Goal: Task Accomplishment & Management: Manage account settings

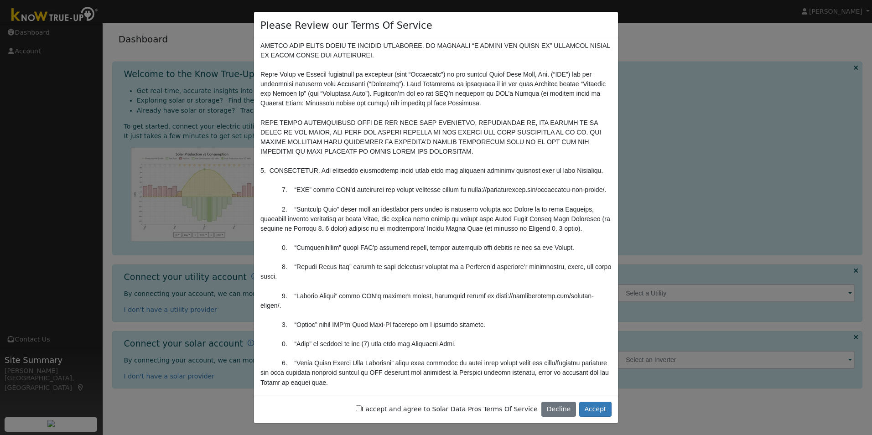
scroll to position [46, 0]
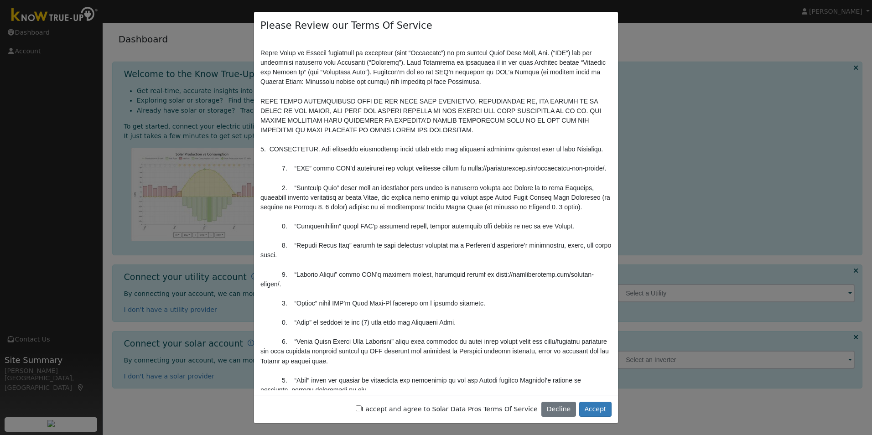
click at [362, 409] on input "I accept and agree to Solar Data Pros Terms Of Service" at bounding box center [359, 409] width 6 height 6
checkbox input "true"
click at [600, 407] on button "Accept" at bounding box center [596, 410] width 32 height 16
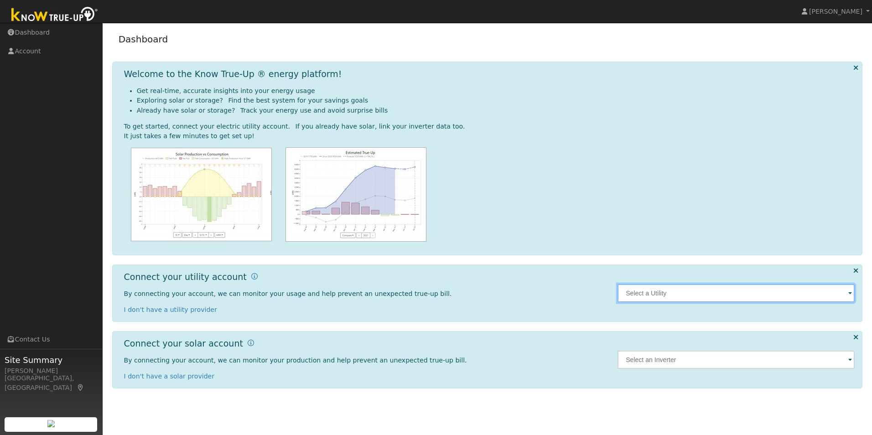
click at [640, 295] on input "text" at bounding box center [736, 293] width 237 height 18
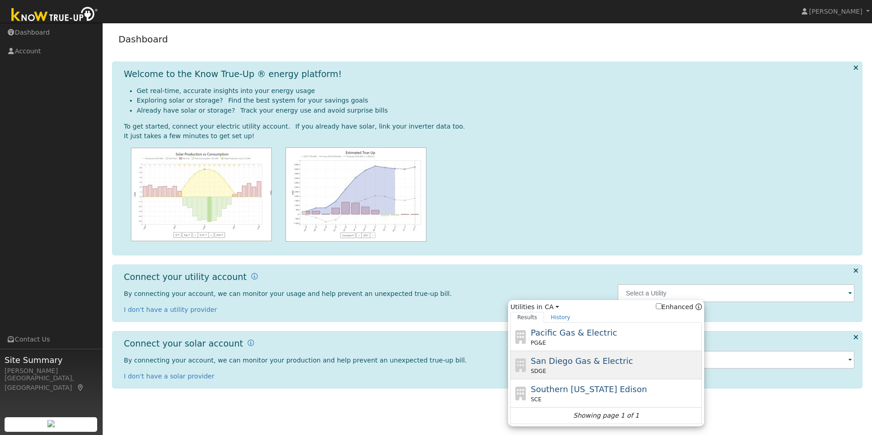
click at [567, 366] on span "San Diego Gas & Electric" at bounding box center [582, 361] width 102 height 10
type input "SDGE"
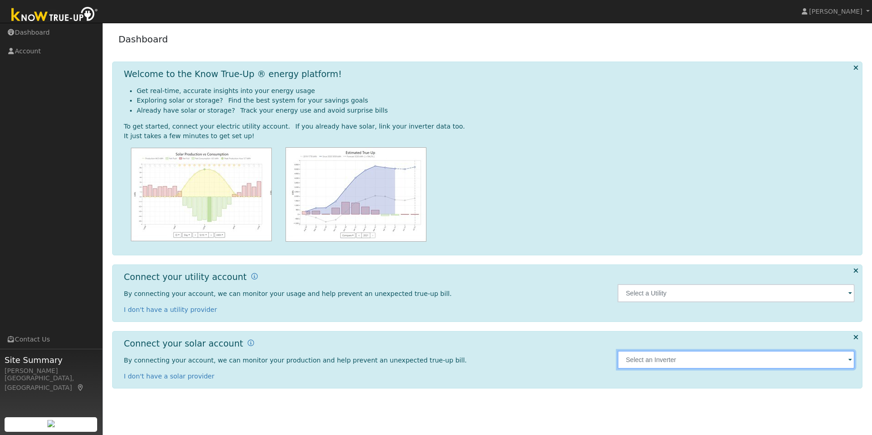
click at [666, 364] on input "text" at bounding box center [736, 360] width 237 height 18
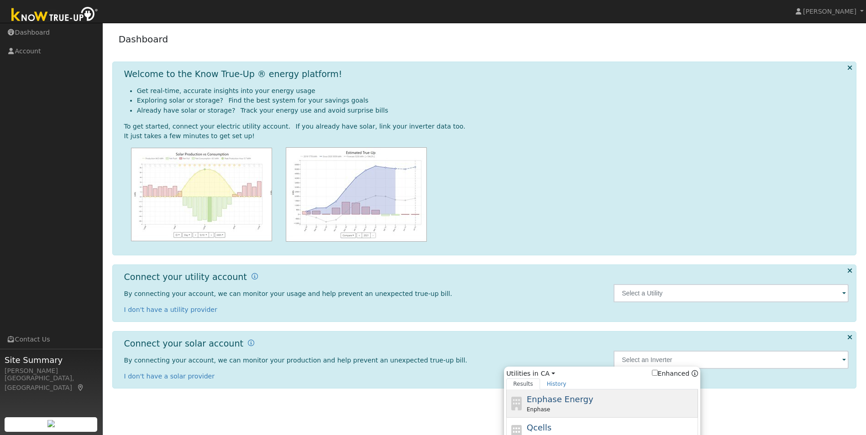
click at [550, 405] on div "Enphase Energy Enphase" at bounding box center [611, 403] width 169 height 21
type input "Enphase"
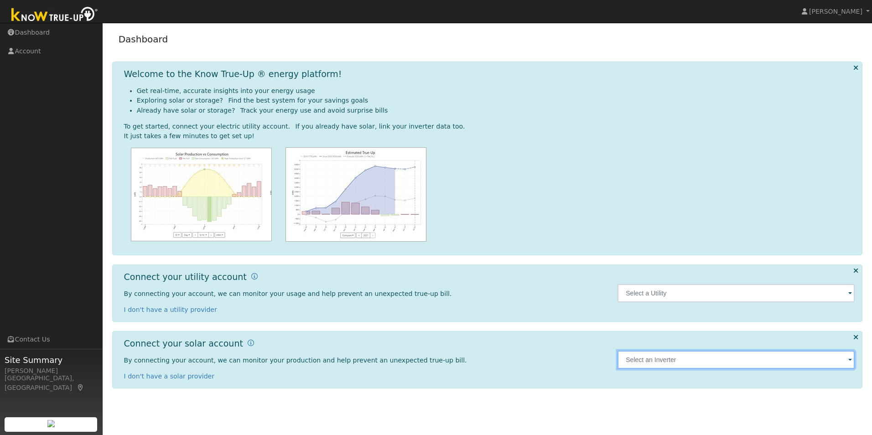
click at [658, 360] on input "text" at bounding box center [736, 360] width 237 height 18
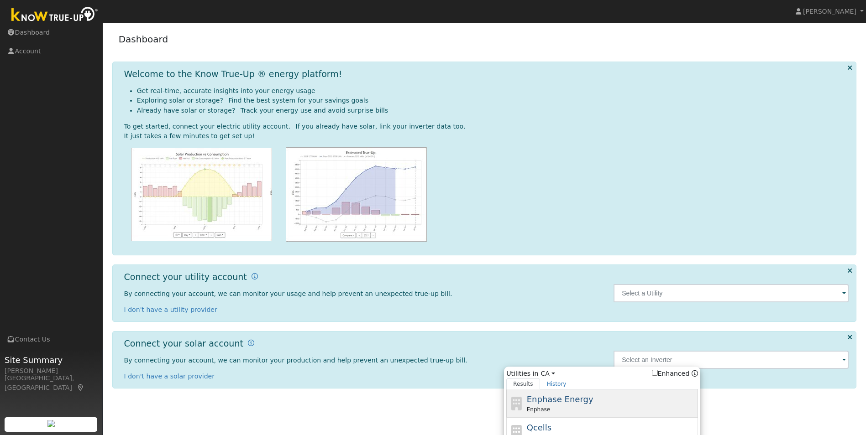
click at [532, 397] on span "Enphase Energy" at bounding box center [560, 400] width 67 height 10
type input "Enphase"
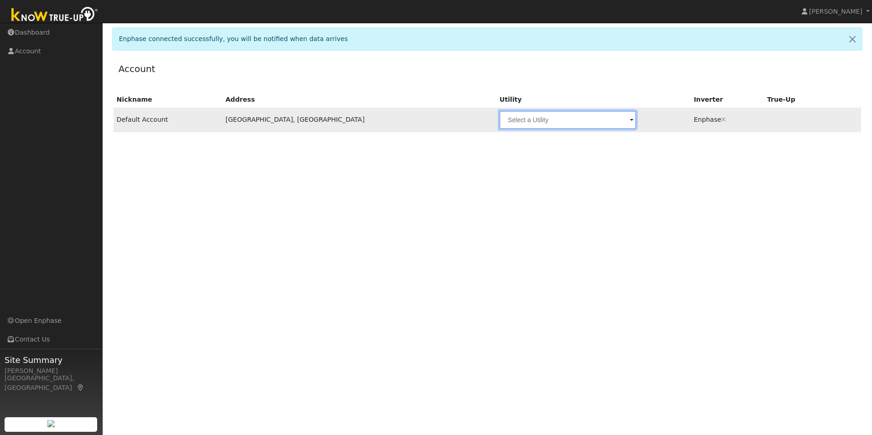
click at [500, 125] on input "text" at bounding box center [568, 120] width 137 height 18
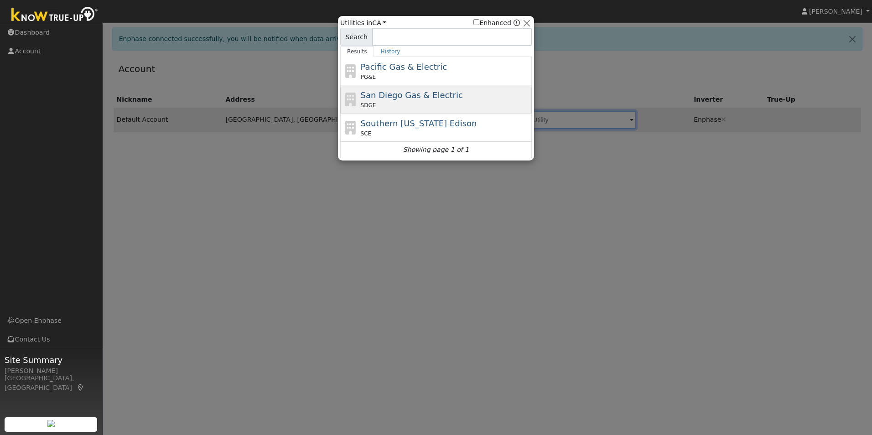
click at [403, 95] on span "San Diego Gas & Electric" at bounding box center [412, 95] width 102 height 10
type input "SDGE"
